Goal: Transaction & Acquisition: Purchase product/service

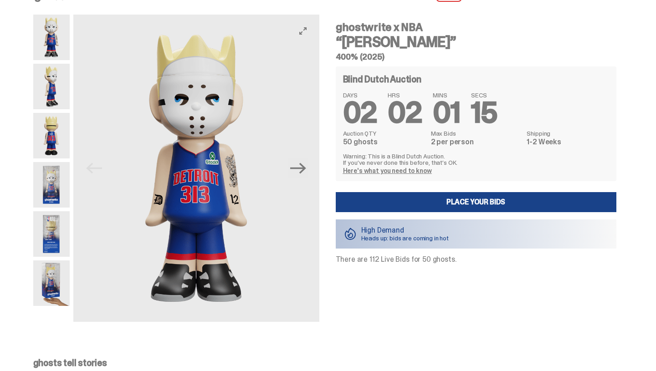
scroll to position [18, 0]
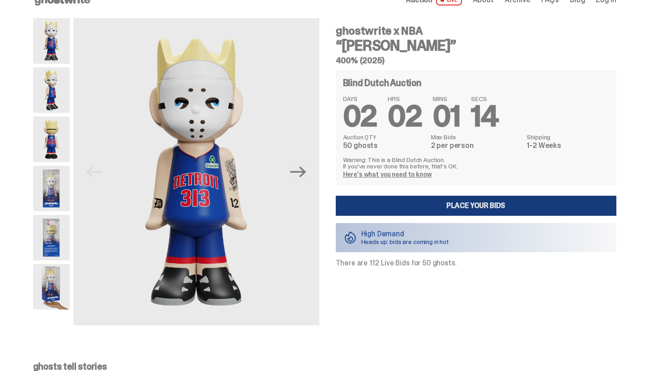
click at [452, 205] on link "Place your Bids" at bounding box center [476, 206] width 281 height 20
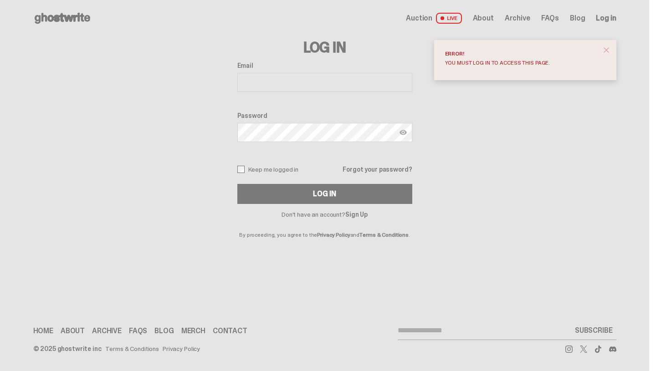
click at [606, 50] on span "close" at bounding box center [606, 50] width 9 height 9
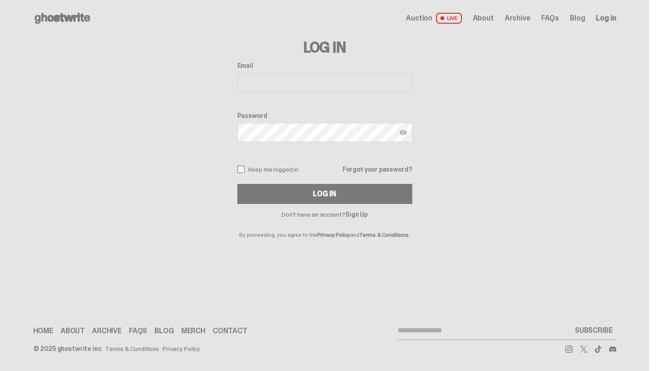
click at [613, 21] on span "Log in" at bounding box center [606, 18] width 20 height 7
drag, startPoint x: 606, startPoint y: 24, endPoint x: 510, endPoint y: 29, distance: 95.8
click at [510, 29] on div "Open main menu Home Auction LIVE About Archive FAQs Blog Log in" at bounding box center [324, 18] width 583 height 36
click at [262, 83] on input "Email" at bounding box center [324, 82] width 175 height 19
type input "**********"
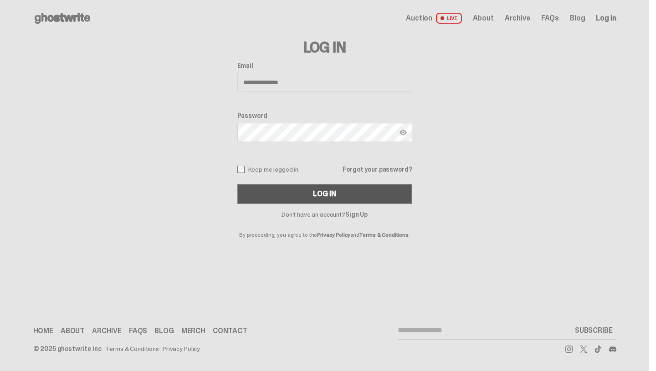
click at [330, 198] on div "Log In" at bounding box center [324, 193] width 23 height 7
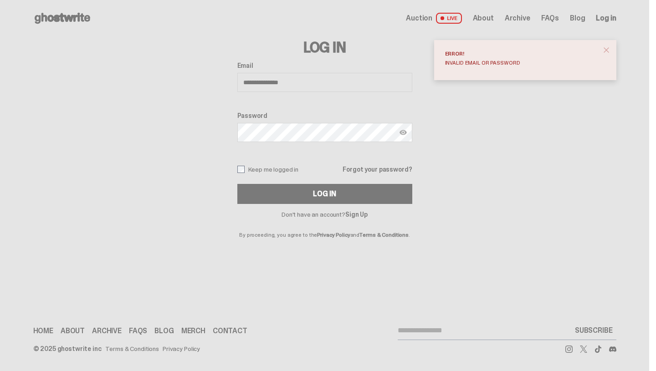
click at [365, 215] on link "Sign Up" at bounding box center [356, 215] width 22 height 8
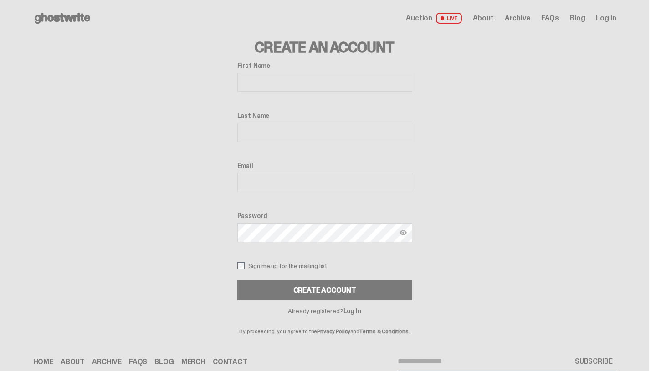
click at [288, 79] on input "First Name" at bounding box center [324, 82] width 175 height 19
type input "******"
type input "****"
type input "**********"
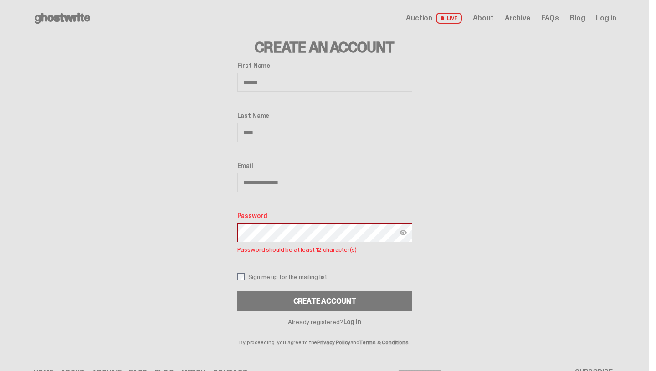
click at [407, 232] on img at bounding box center [403, 232] width 7 height 7
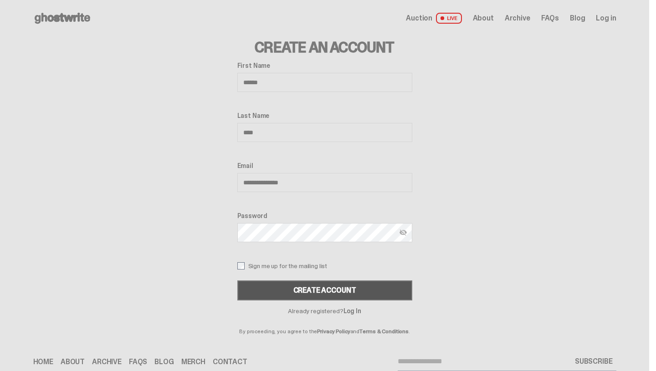
click at [323, 292] on div "Create Account" at bounding box center [324, 290] width 63 height 7
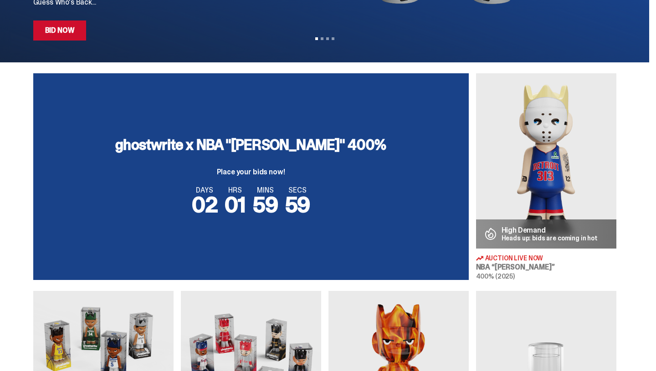
scroll to position [175, 0]
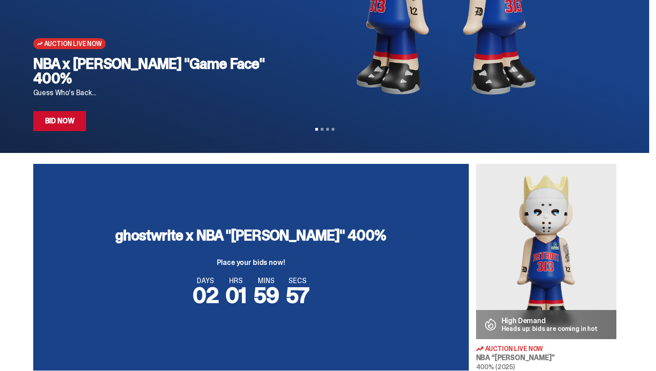
click at [277, 308] on span "59" at bounding box center [266, 295] width 25 height 29
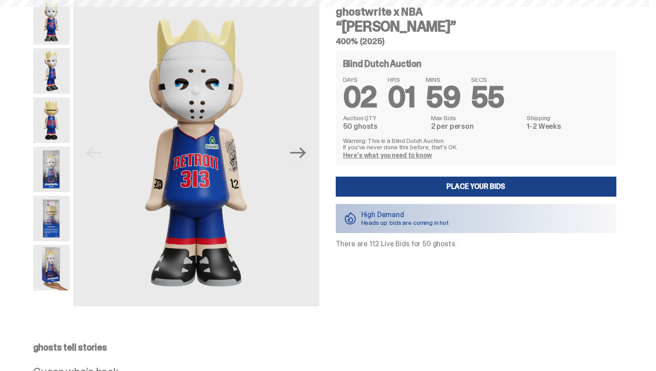
scroll to position [36, 0]
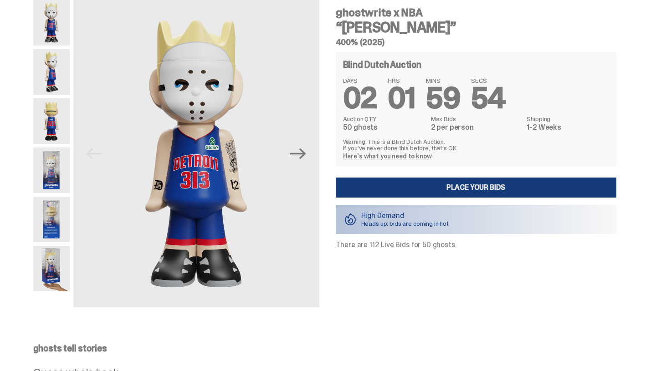
click at [495, 185] on link "Place your Bids" at bounding box center [476, 188] width 281 height 20
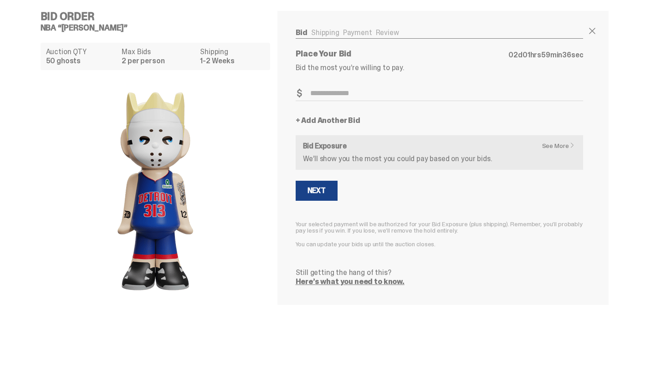
click at [553, 146] on link "See More" at bounding box center [561, 146] width 38 height 6
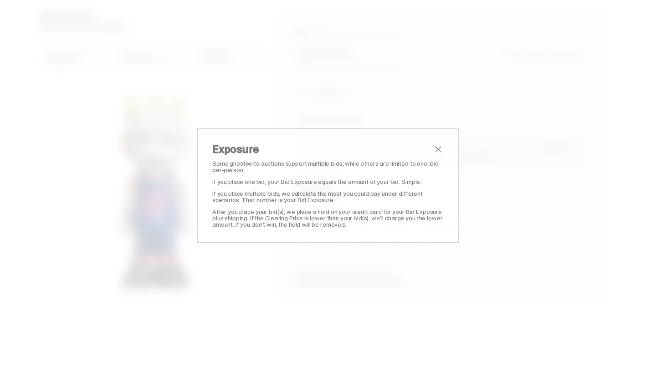
click at [442, 149] on span "close" at bounding box center [438, 149] width 11 height 11
